Goal: Navigation & Orientation: Understand site structure

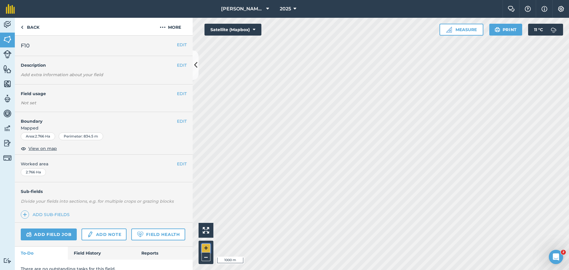
click at [209, 210] on button "+" at bounding box center [206, 248] width 9 height 9
click at [204, 210] on button "–" at bounding box center [206, 257] width 9 height 9
click at [207, 210] on button "–" at bounding box center [206, 257] width 9 height 9
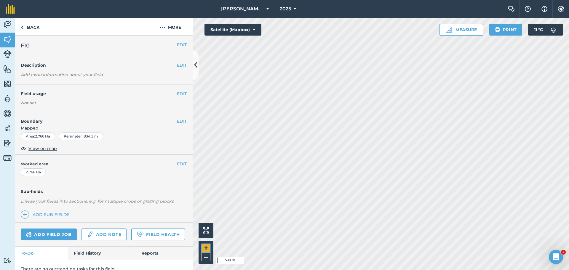
click at [206, 210] on button "+" at bounding box center [206, 248] width 9 height 9
click at [5, 69] on img at bounding box center [7, 69] width 8 height 9
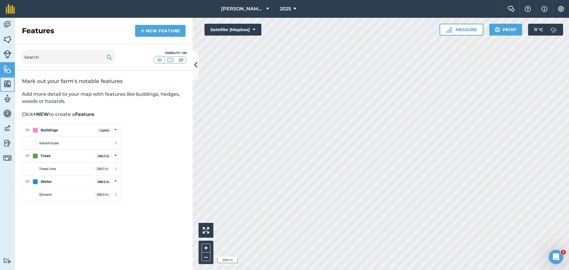
click at [5, 85] on img at bounding box center [7, 83] width 8 height 9
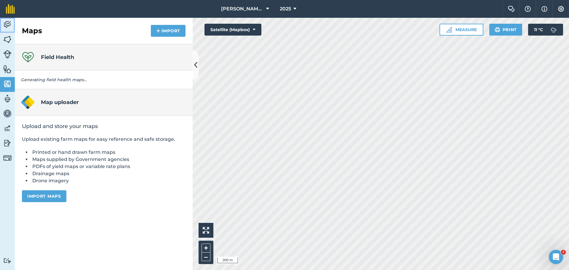
click at [9, 23] on img at bounding box center [7, 24] width 8 height 9
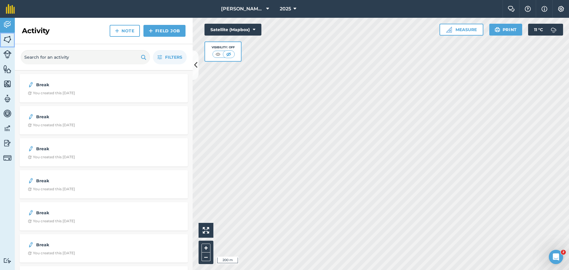
click at [10, 37] on img at bounding box center [7, 39] width 8 height 9
